Goal: Information Seeking & Learning: Learn about a topic

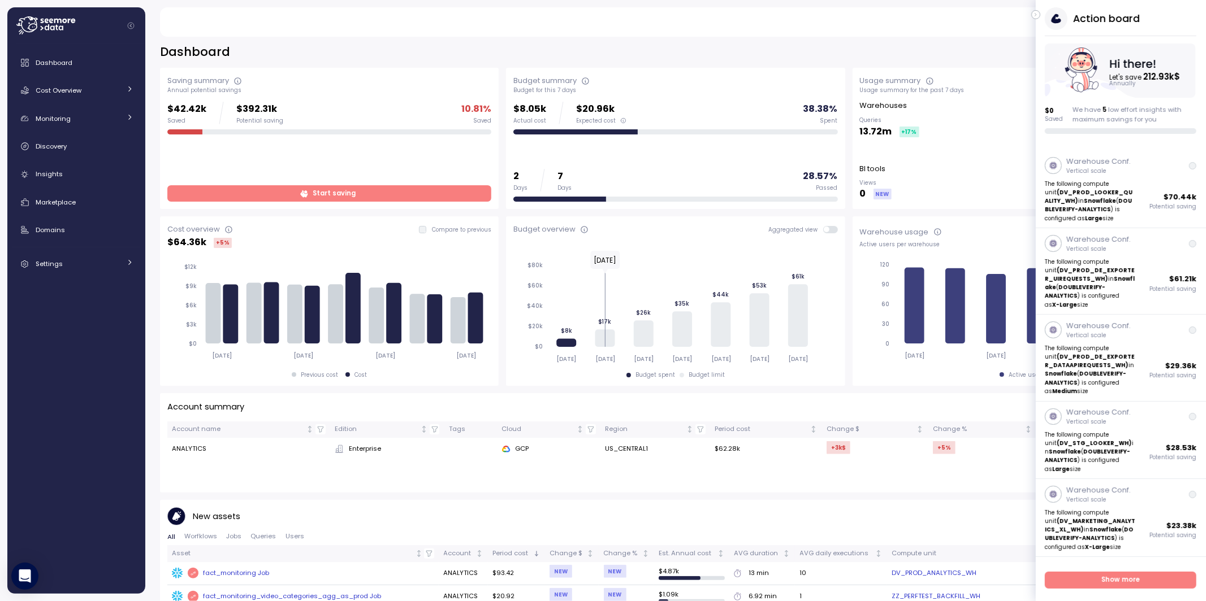
click at [1034, 13] on icon "button" at bounding box center [1035, 15] width 5 height 14
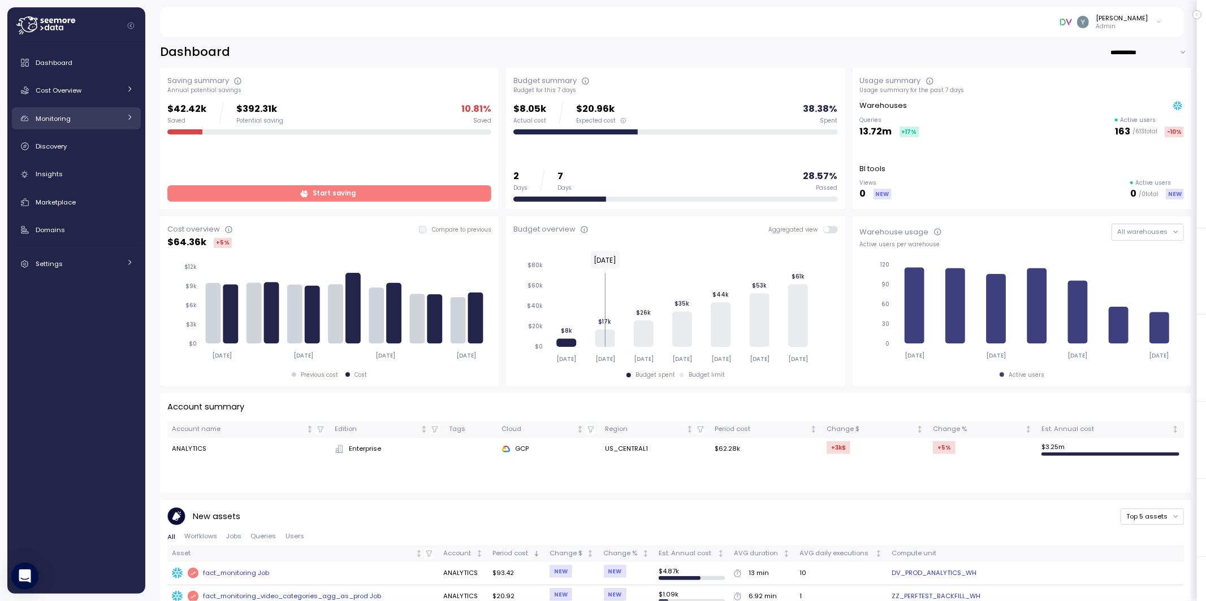
click at [127, 117] on icon at bounding box center [129, 117] width 7 height 7
click at [84, 166] on div "Anomalies" at bounding box center [91, 168] width 83 height 11
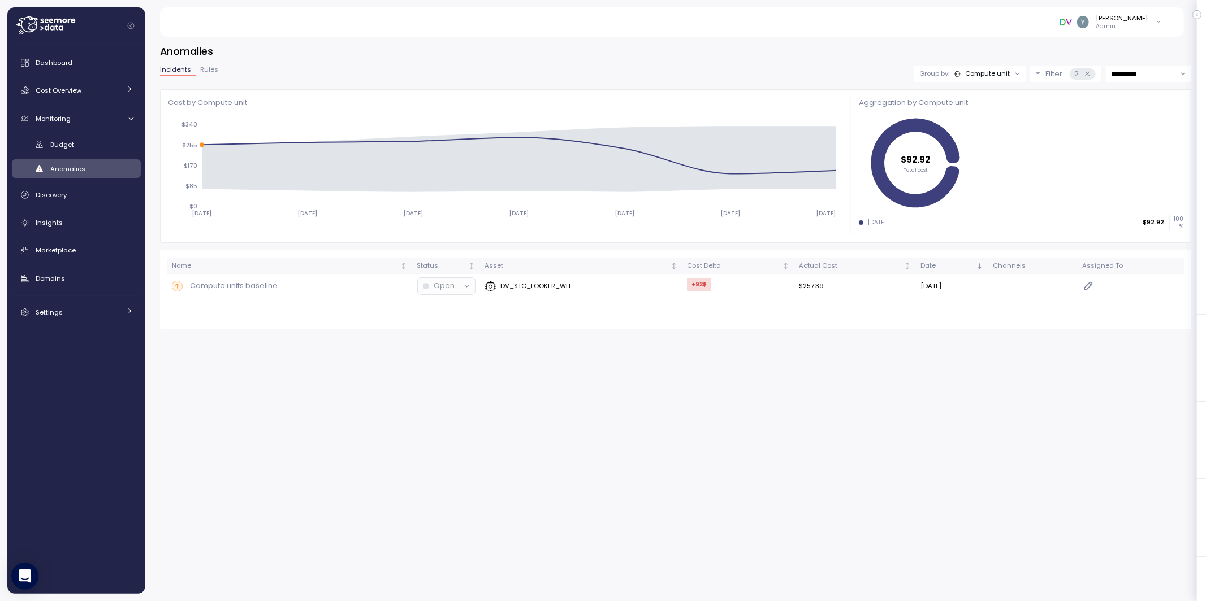
click at [994, 75] on div "Compute unit" at bounding box center [987, 73] width 45 height 9
click at [985, 114] on p "Compute unit" at bounding box center [978, 117] width 45 height 9
click at [991, 77] on div "Compute unit" at bounding box center [987, 73] width 45 height 9
click at [983, 92] on div "Account" at bounding box center [967, 99] width 68 height 14
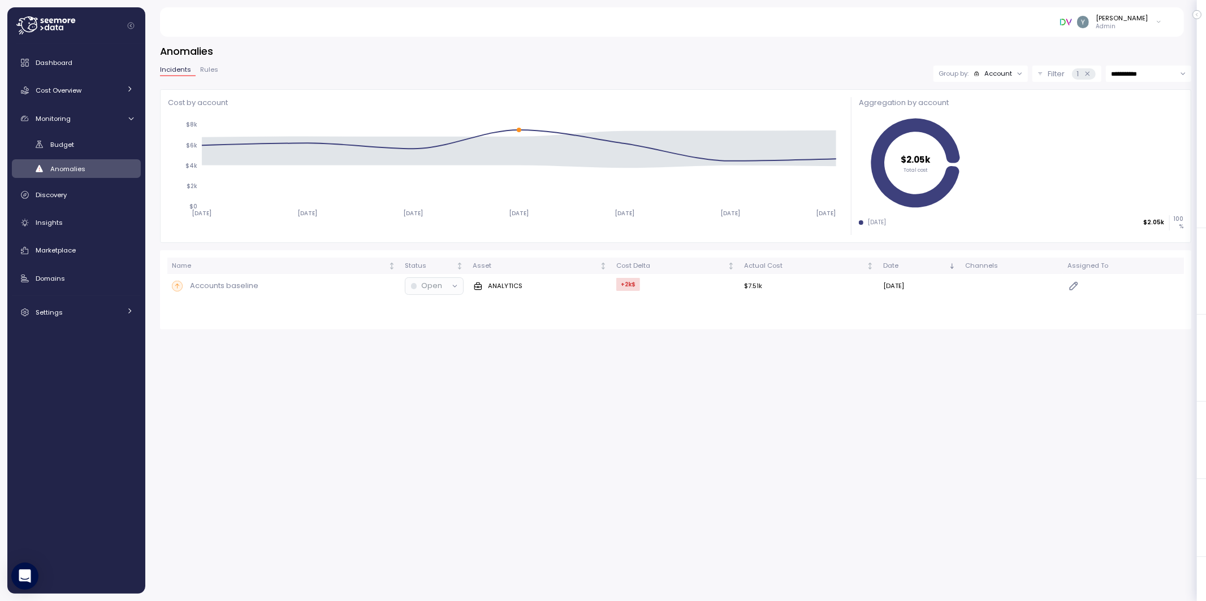
click at [996, 79] on div "Group by: Account" at bounding box center [980, 74] width 94 height 16
click at [987, 118] on p "Compute unit" at bounding box center [989, 117] width 45 height 9
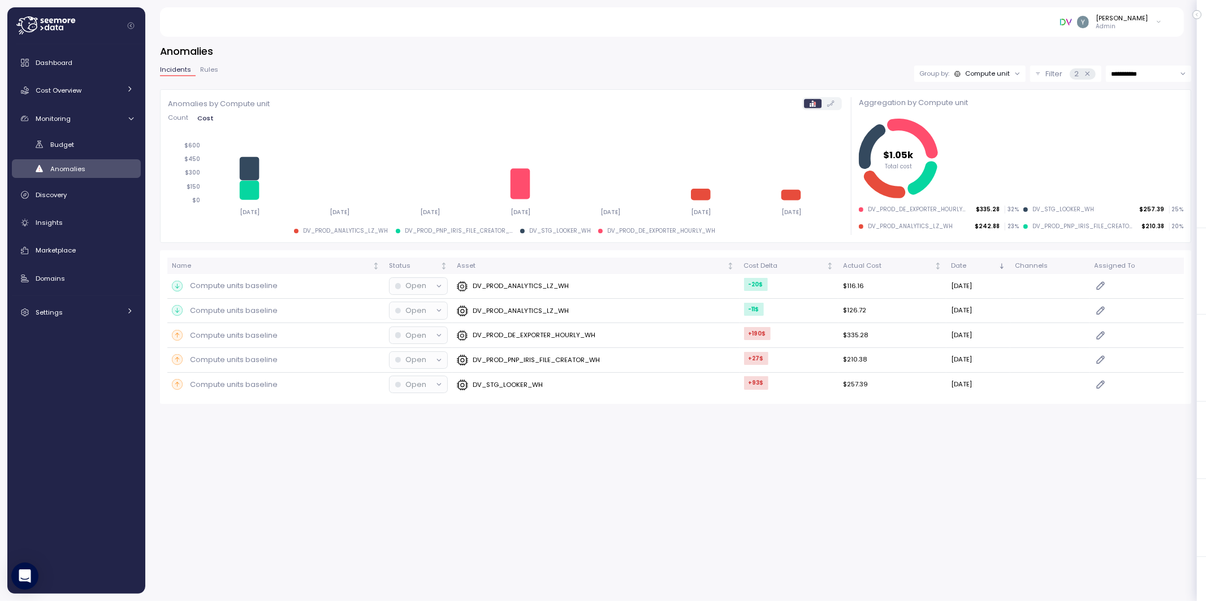
click at [987, 77] on div "Compute unit" at bounding box center [987, 73] width 45 height 9
click at [978, 95] on p "Account" at bounding box center [970, 98] width 28 height 9
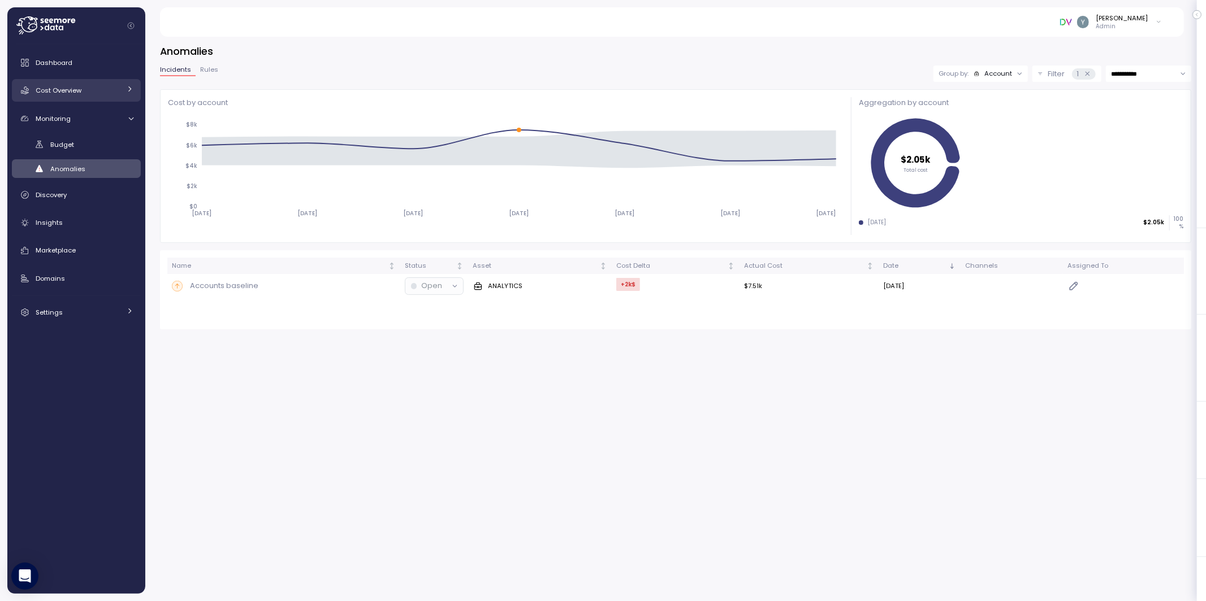
click at [133, 81] on link "Cost Overview" at bounding box center [76, 90] width 129 height 23
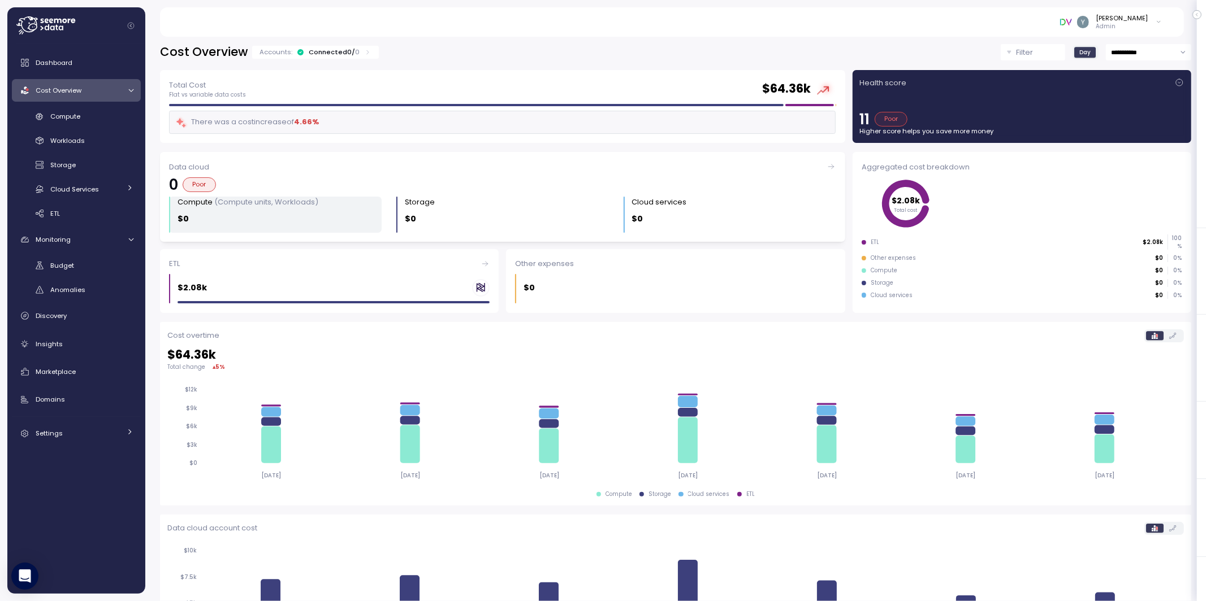
click at [278, 210] on div "Compute (Compute units, Workloads) $0" at bounding box center [279, 215] width 204 height 36
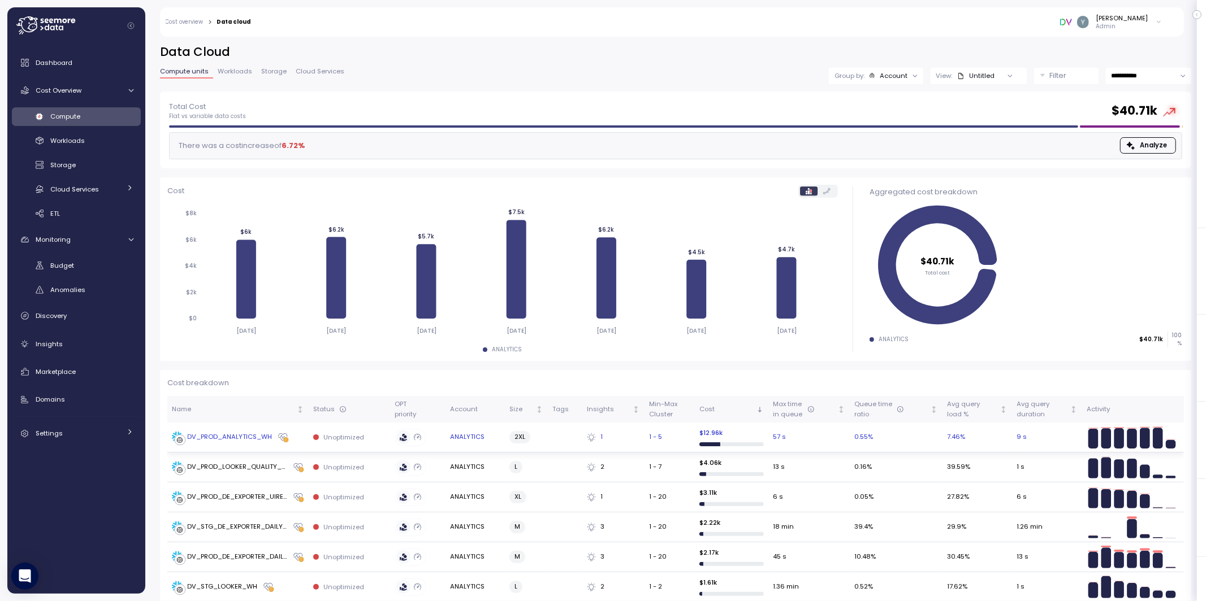
click at [232, 437] on div "DV_PROD_ANALYTICS_WH" at bounding box center [230, 437] width 85 height 10
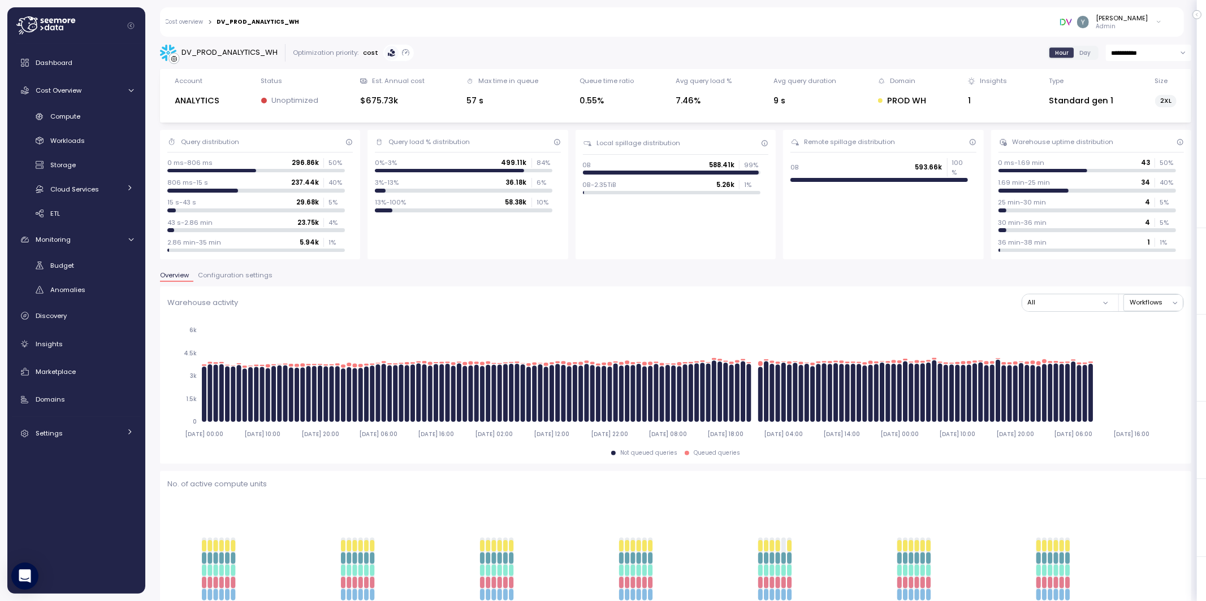
click at [245, 278] on span "Configuration settings" at bounding box center [235, 275] width 75 height 6
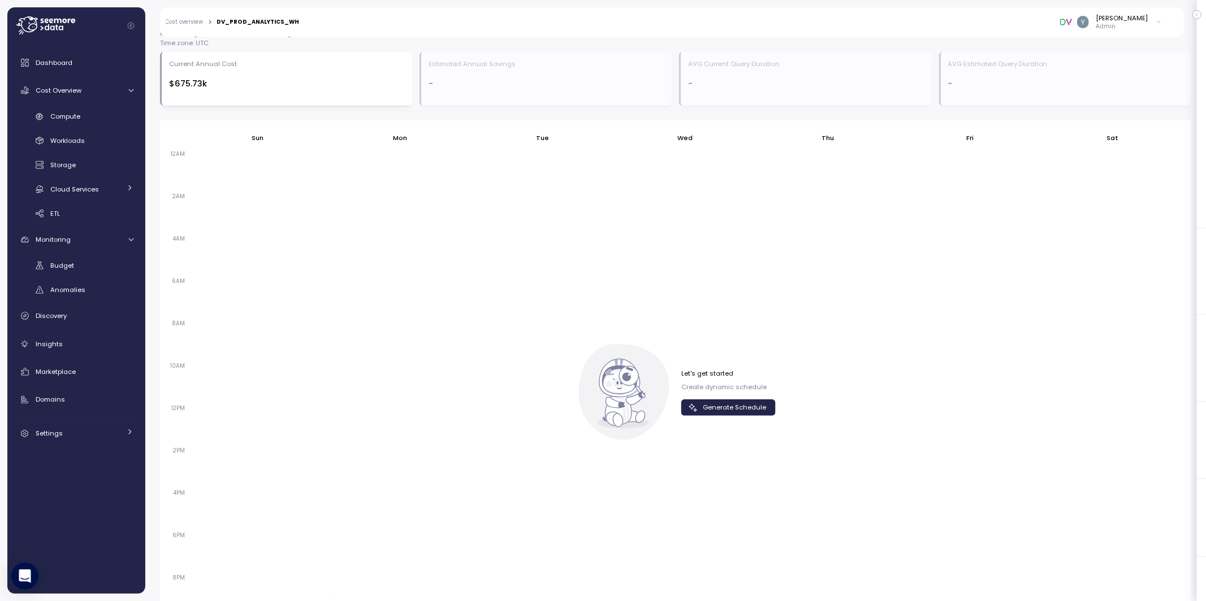
scroll to position [478, 0]
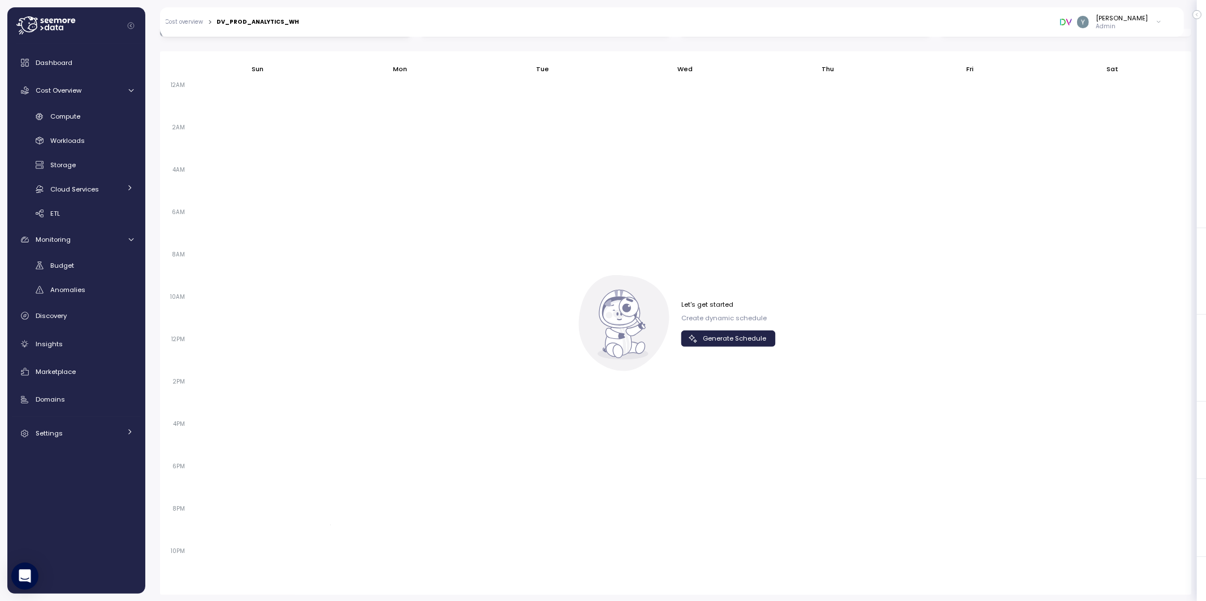
click at [718, 336] on span "Generate Schedule" at bounding box center [734, 338] width 63 height 15
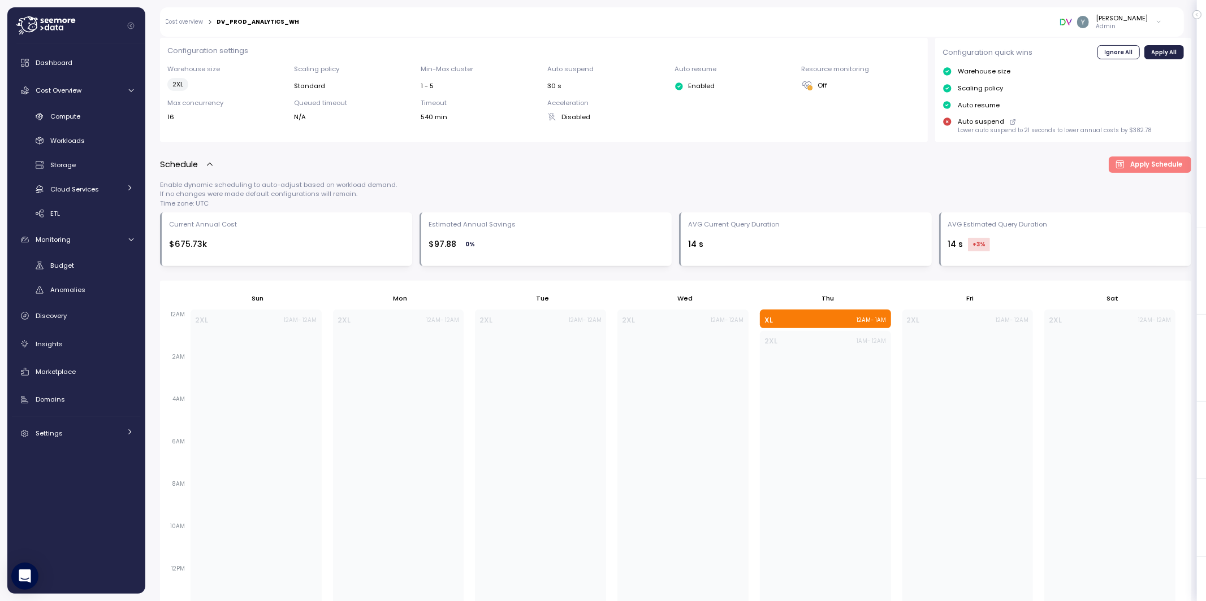
scroll to position [0, 0]
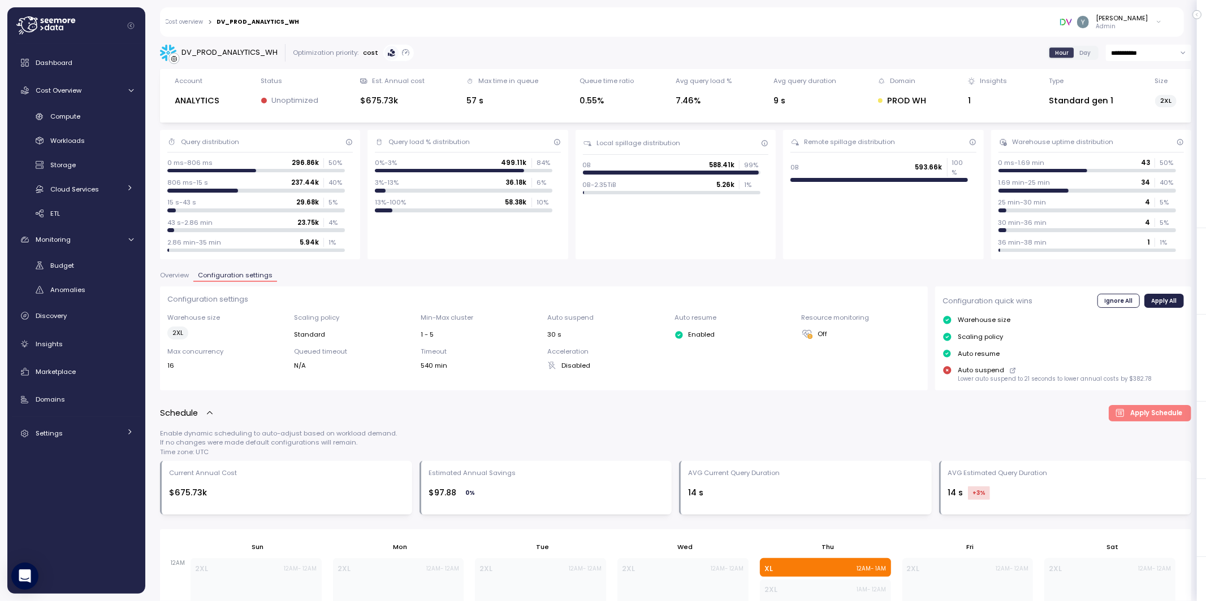
click at [234, 54] on div "DV_PROD_ANALYTICS_WH" at bounding box center [229, 52] width 96 height 11
click at [205, 56] on div "DV_PROD_ANALYTICS_WH" at bounding box center [229, 52] width 96 height 11
click at [182, 21] on link "Cost overview" at bounding box center [185, 22] width 38 height 6
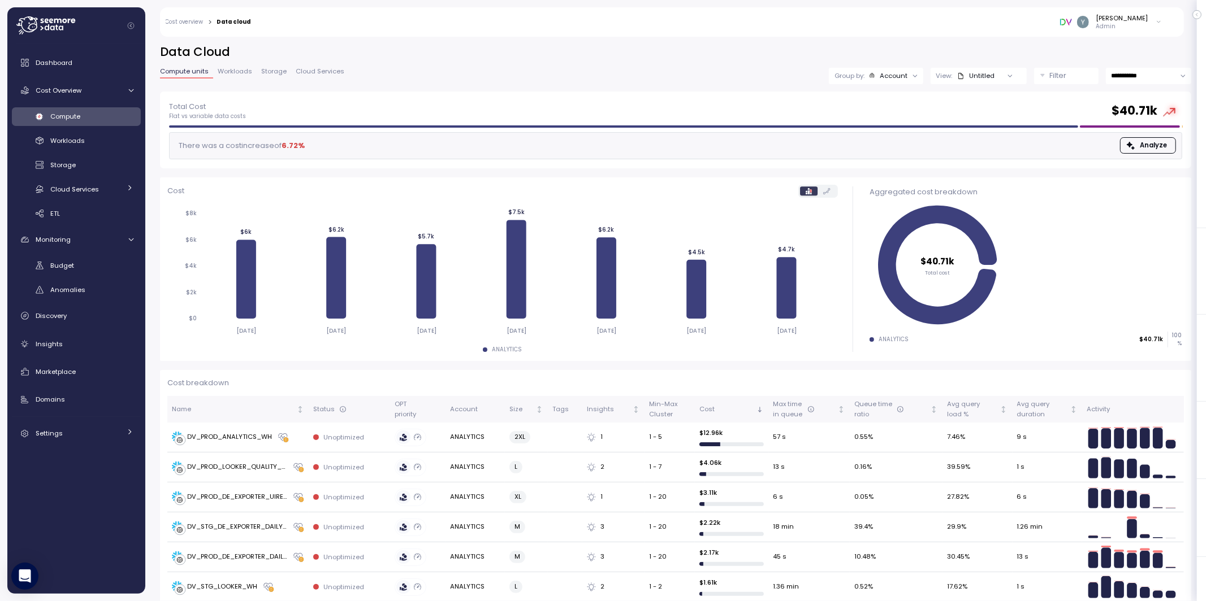
click at [245, 70] on span "Workloads" at bounding box center [235, 71] width 34 height 6
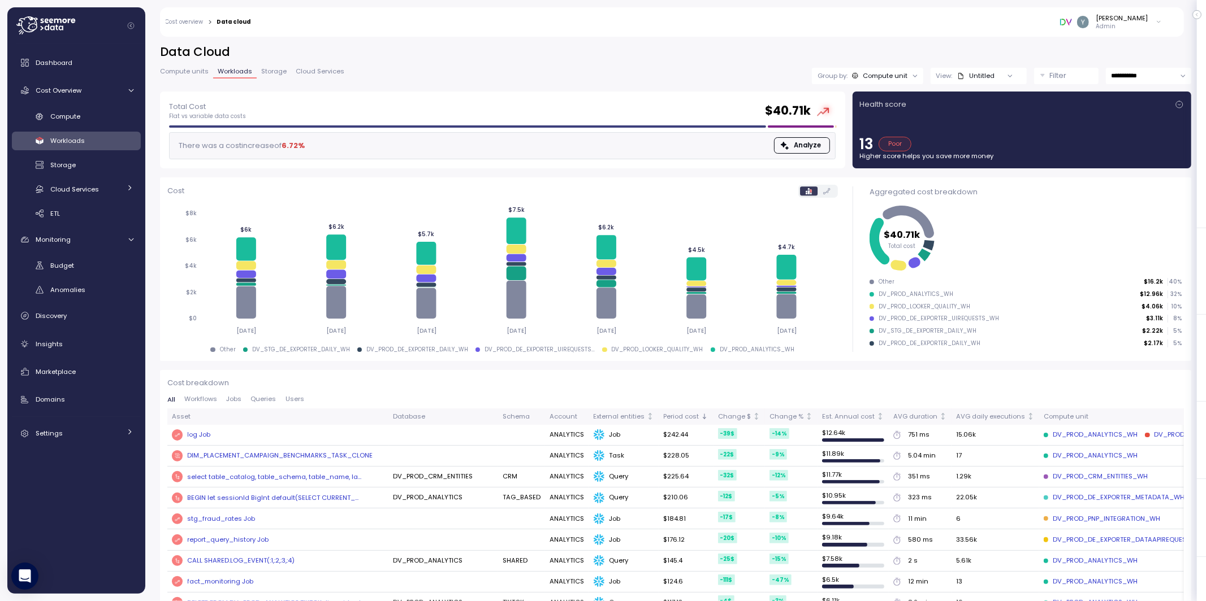
click at [194, 73] on span "Compute units" at bounding box center [184, 71] width 49 height 6
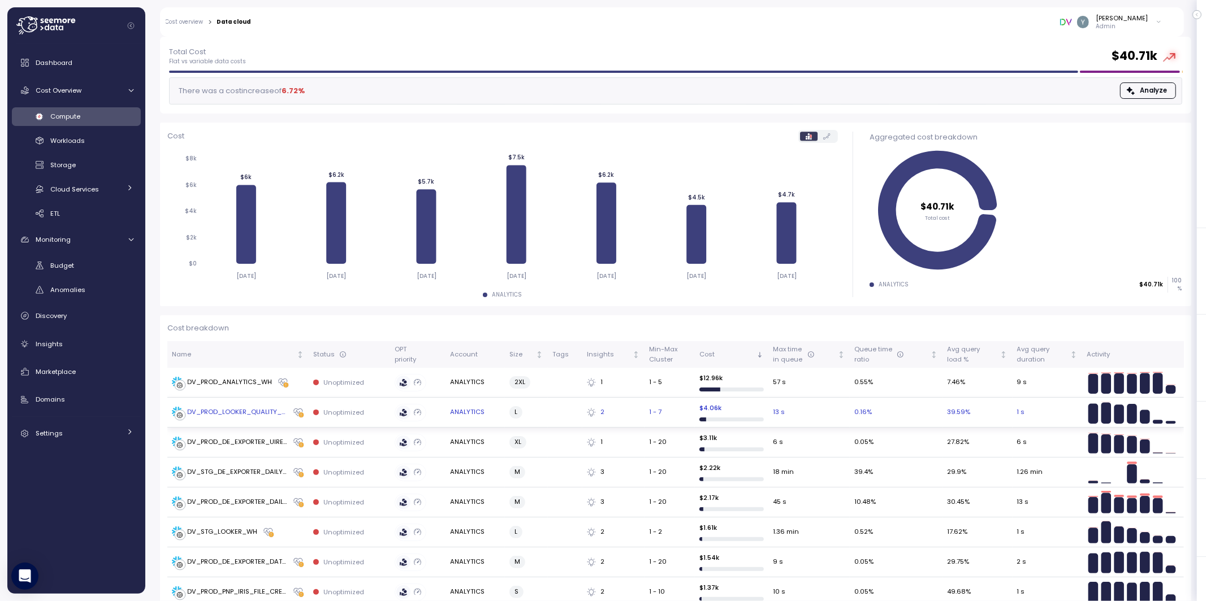
scroll to position [69, 0]
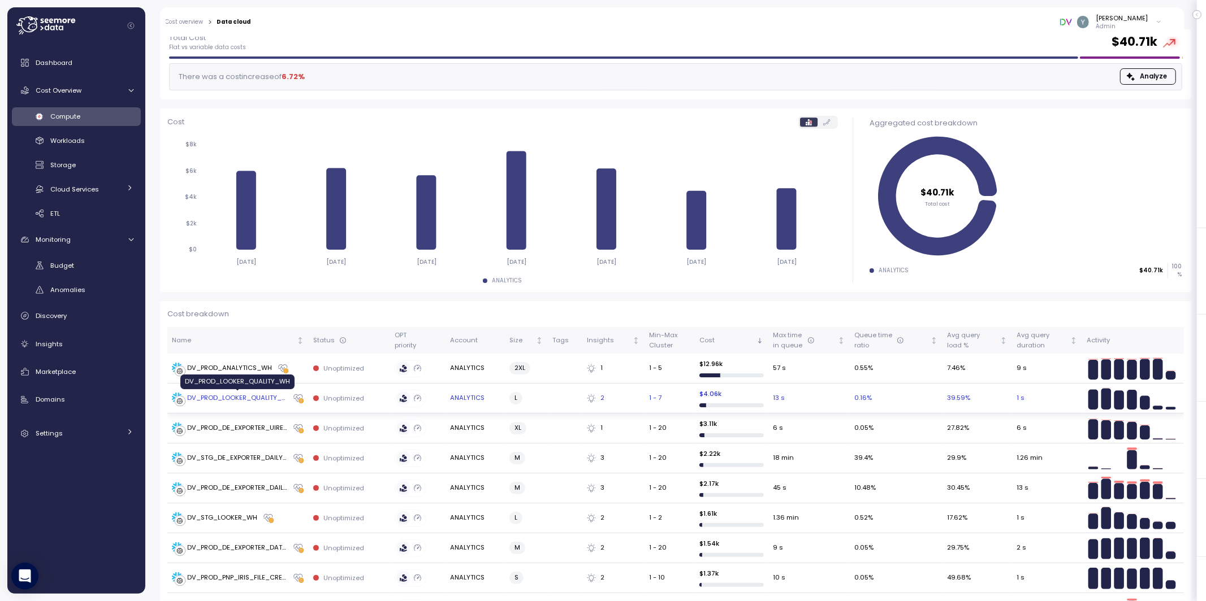
click at [241, 401] on div "DV_PROD_LOOKER_QUALITY_WH" at bounding box center [238, 398] width 100 height 10
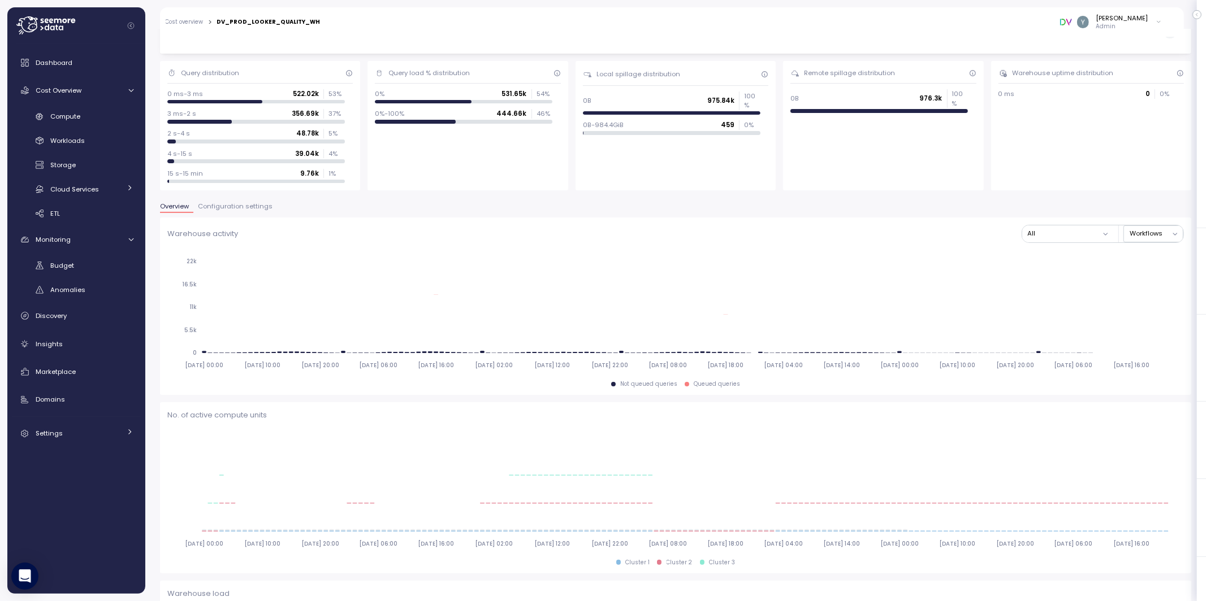
scroll to position [70, 0]
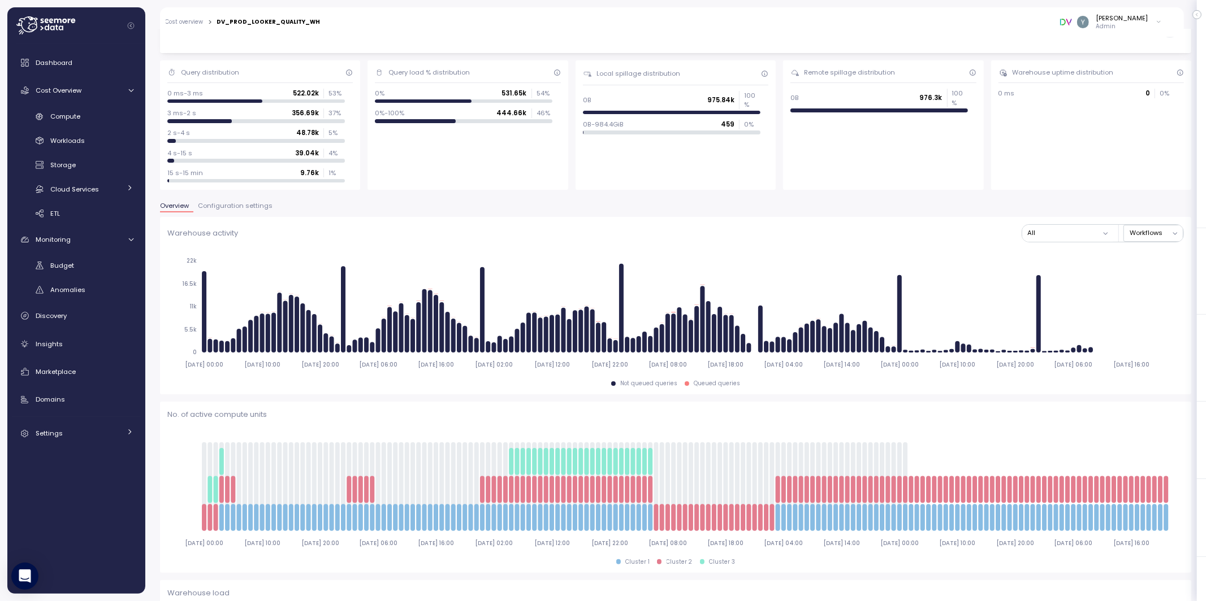
click at [223, 209] on span "Configuration settings" at bounding box center [235, 206] width 75 height 6
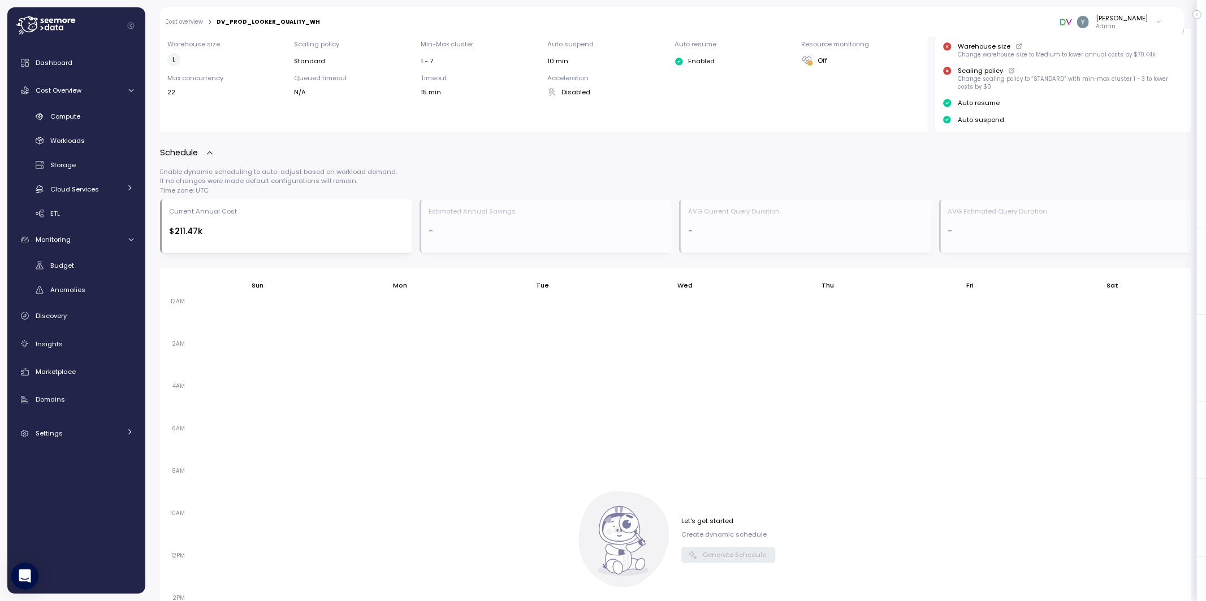
scroll to position [177, 0]
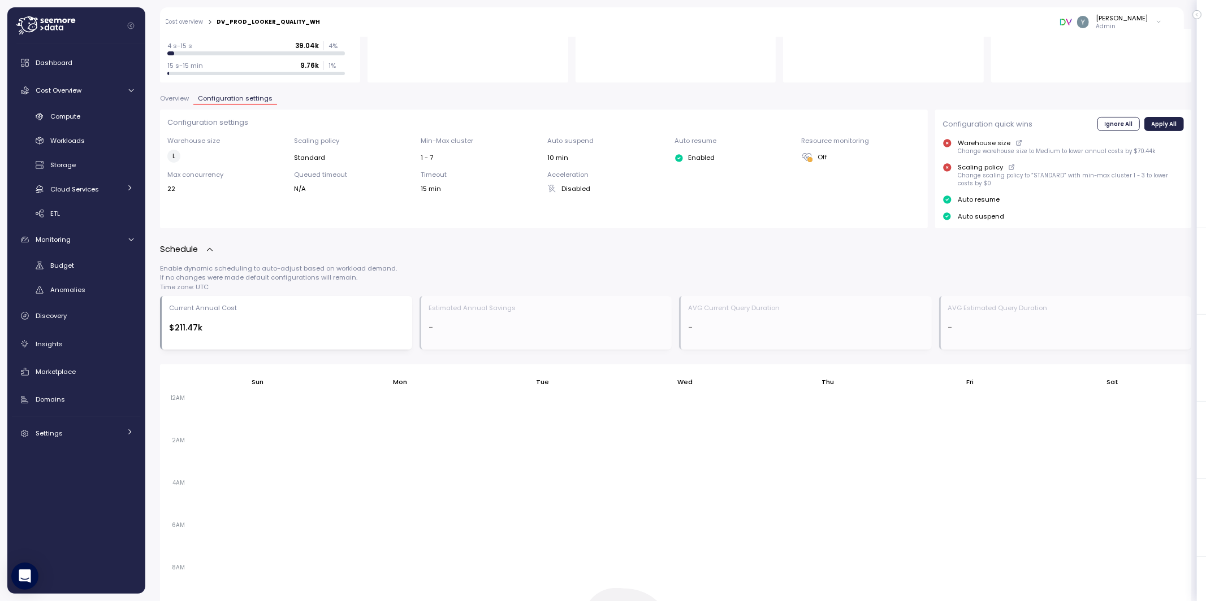
click at [210, 247] on icon "button" at bounding box center [209, 249] width 9 height 9
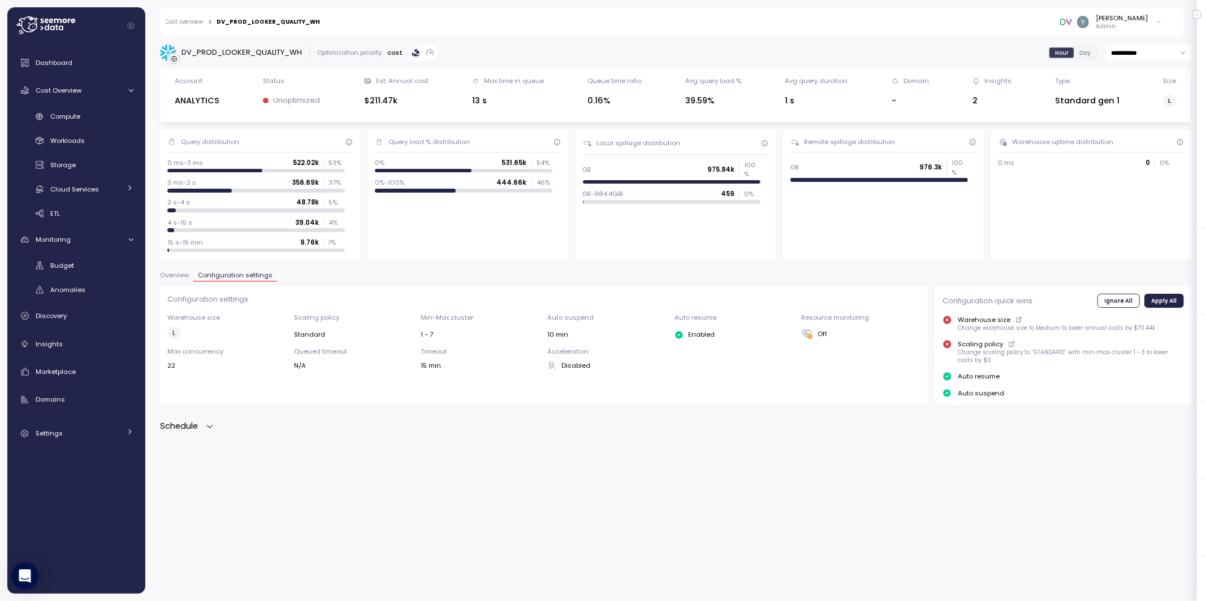
scroll to position [0, 0]
click at [206, 427] on icon "button" at bounding box center [209, 426] width 9 height 9
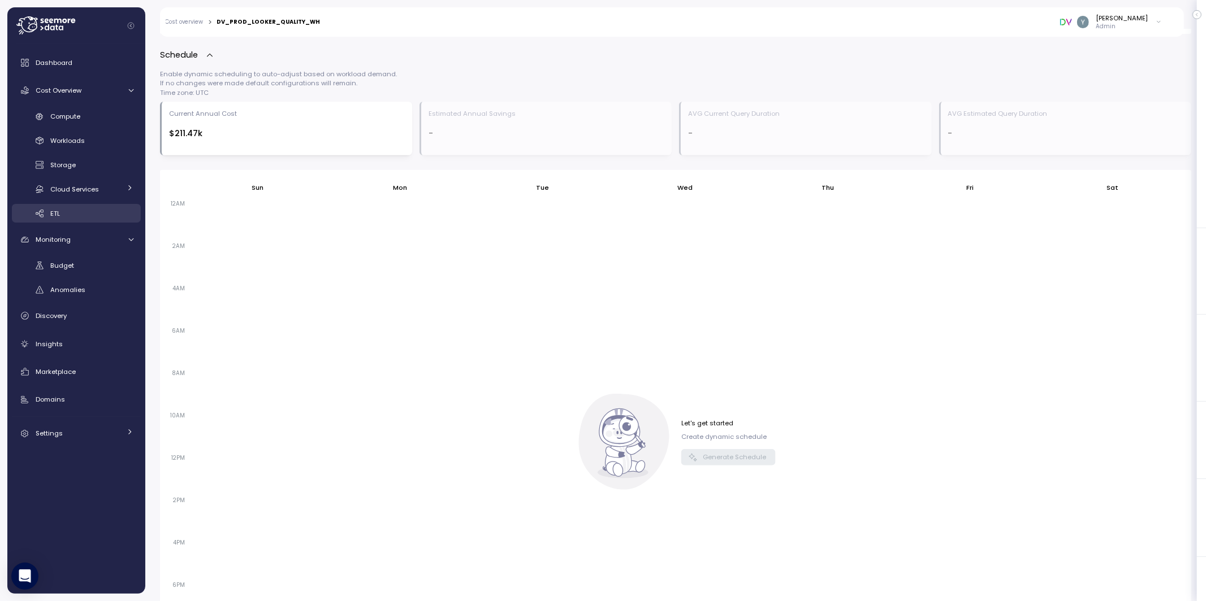
scroll to position [298, 0]
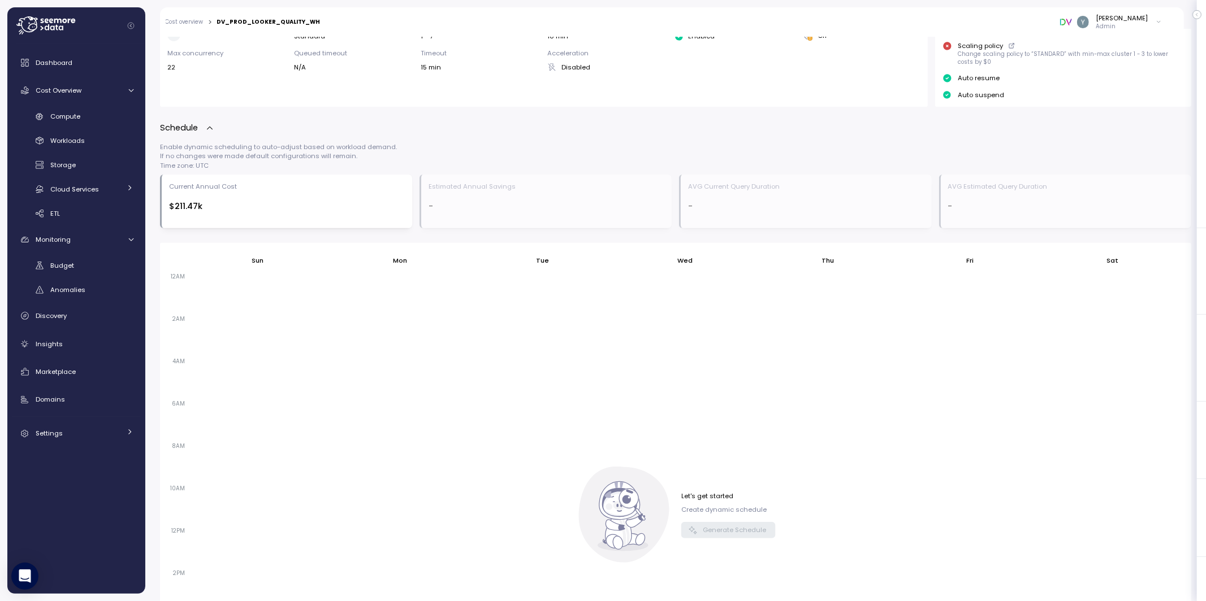
click at [178, 24] on link "Cost overview" at bounding box center [185, 22] width 38 height 6
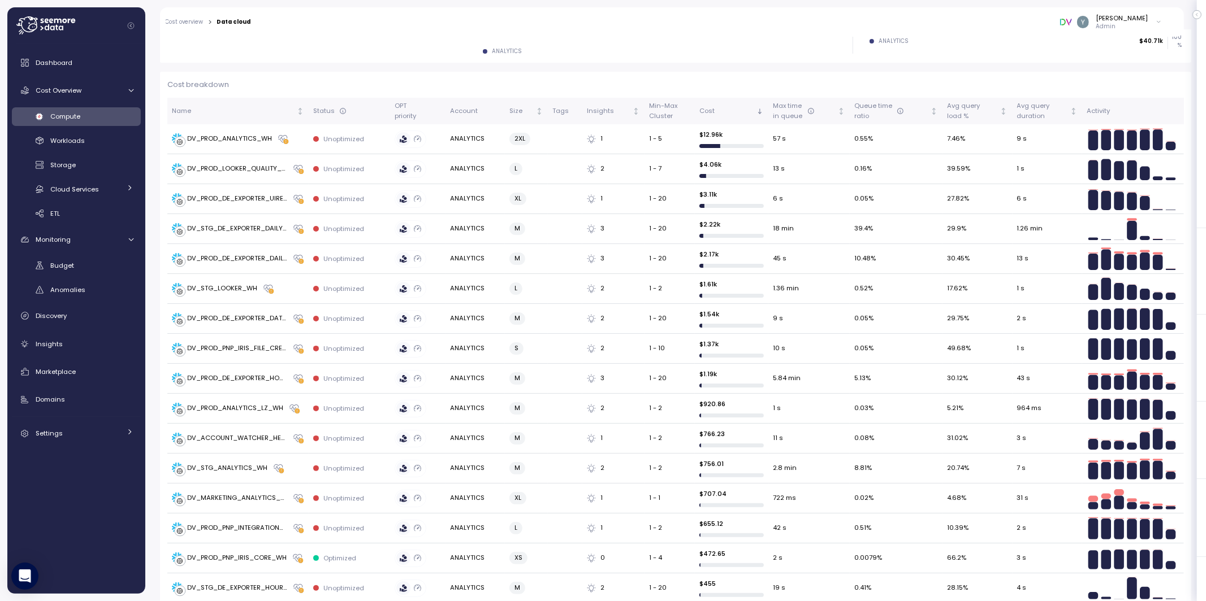
click at [197, 27] on div "Cost overview > Data cloud [PERSON_NAME] Admin" at bounding box center [664, 21] width 1009 height 29
click at [198, 24] on link "Cost overview" at bounding box center [185, 22] width 38 height 6
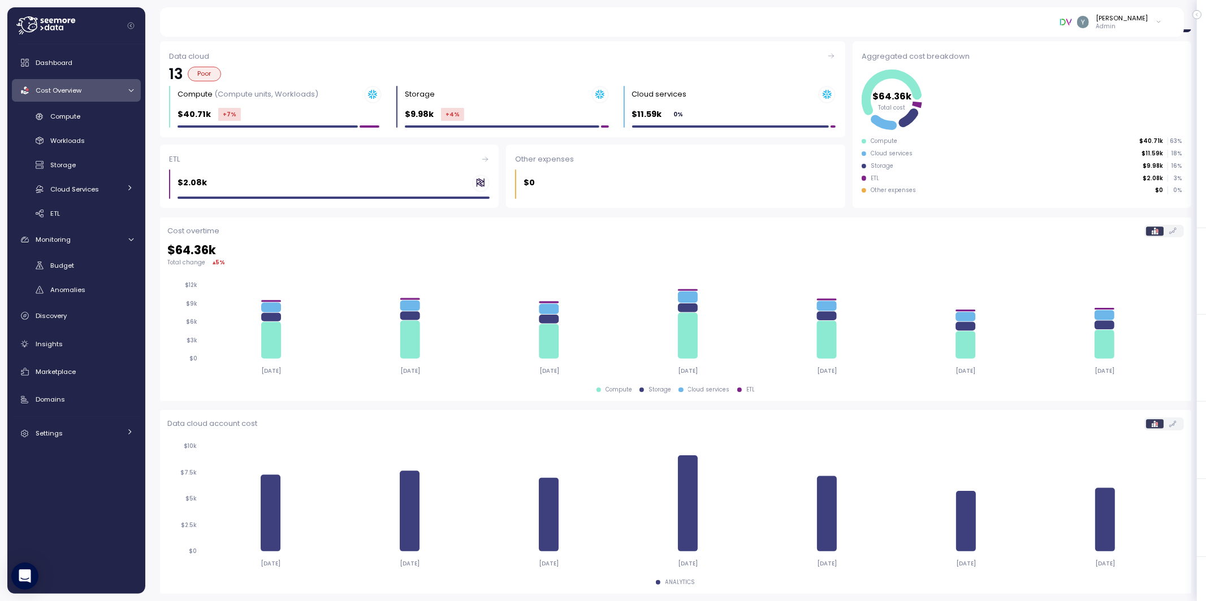
scroll to position [110, 0]
click at [283, 113] on div "$40.71k +7 %" at bounding box center [279, 115] width 204 height 13
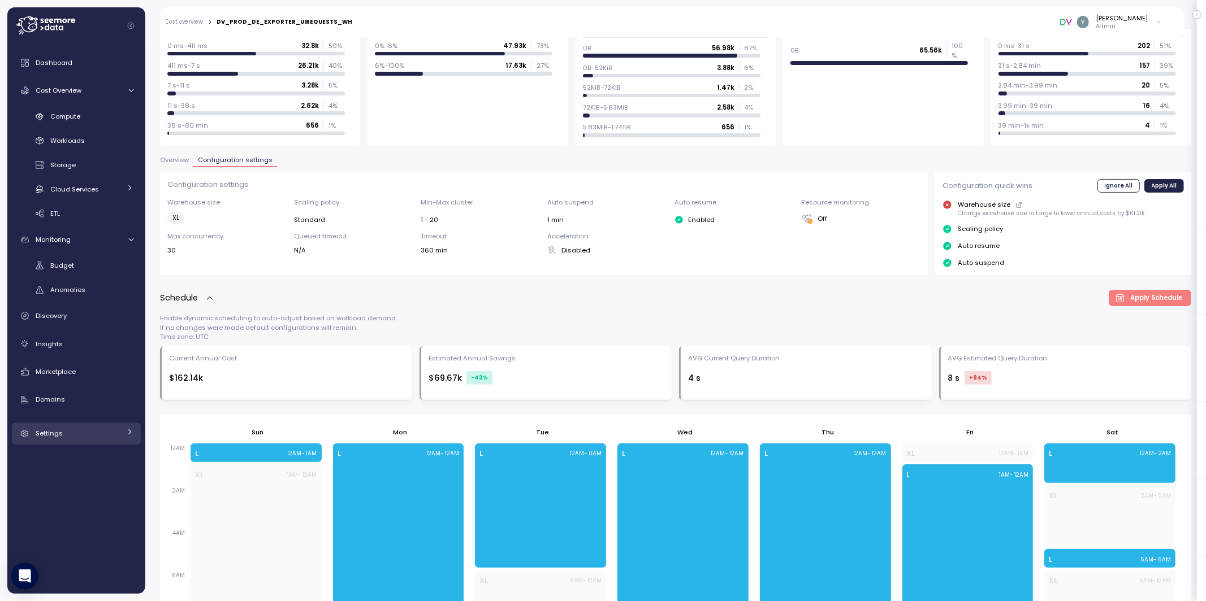
scroll to position [170, 0]
